Goal: Information Seeking & Learning: Learn about a topic

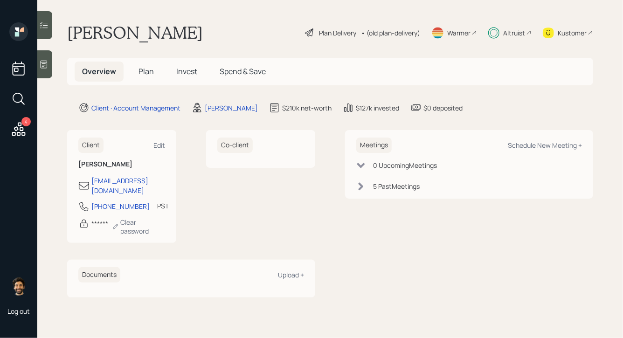
click at [184, 73] on span "Invest" at bounding box center [186, 71] width 21 height 10
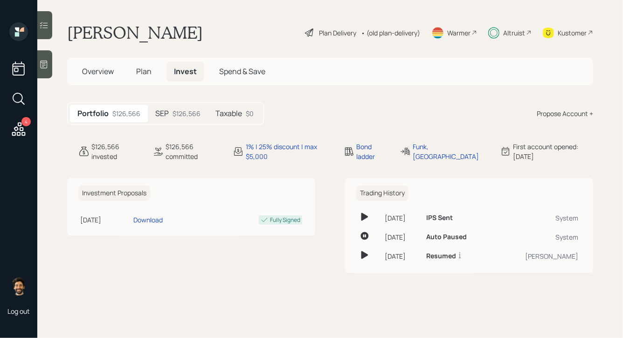
click at [186, 115] on div "$126,566" at bounding box center [187, 114] width 28 height 10
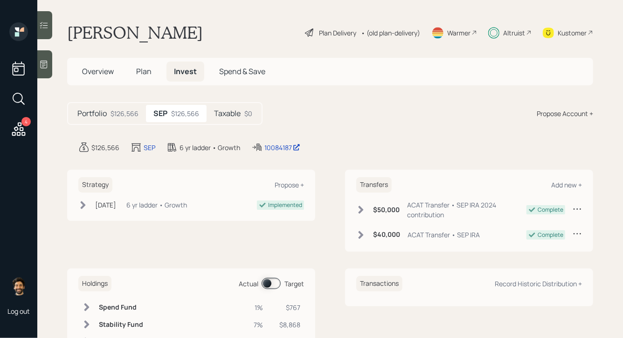
click at [500, 35] on div "Altruist" at bounding box center [509, 32] width 43 height 21
